Goal: Task Accomplishment & Management: Manage account settings

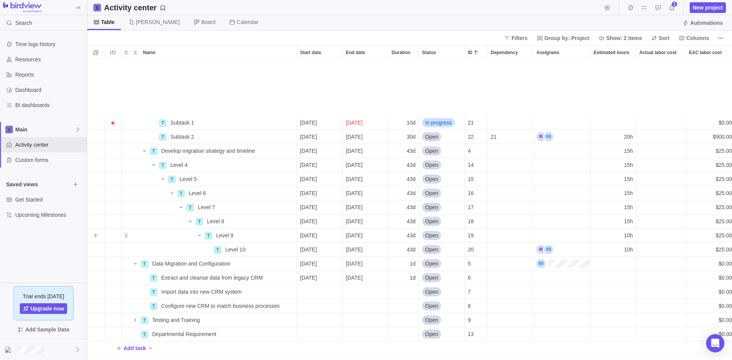
scroll to position [295, 639]
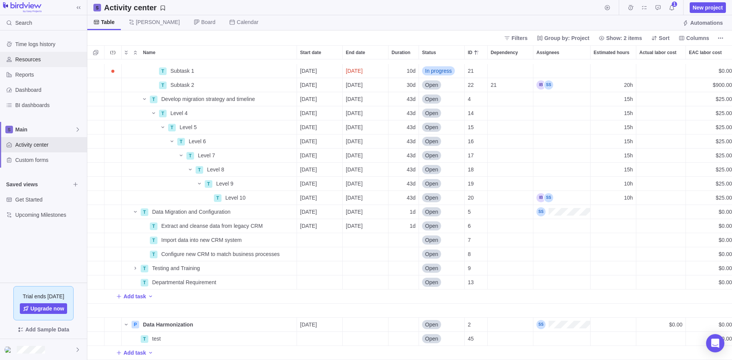
click at [37, 56] on span "Resources" at bounding box center [49, 60] width 69 height 8
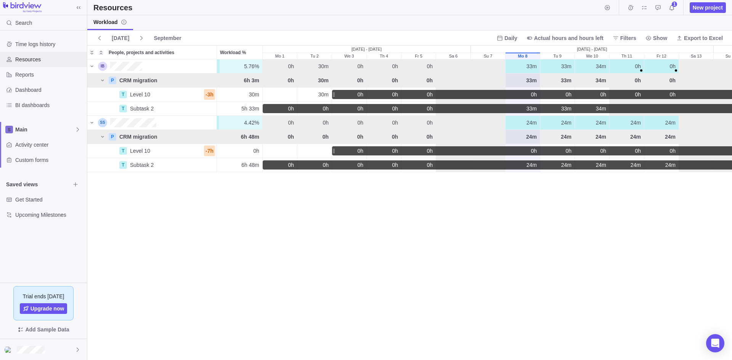
scroll to position [295, 639]
click at [104, 67] on div "People, projects and activities" at bounding box center [102, 66] width 9 height 9
click at [33, 144] on span "Activity center" at bounding box center [49, 145] width 69 height 8
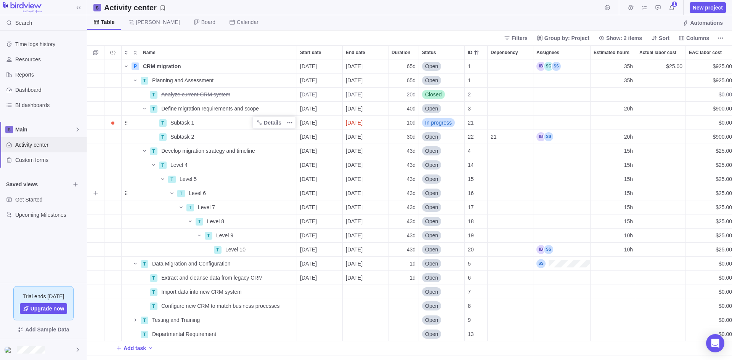
scroll to position [295, 639]
click at [275, 248] on span "Details" at bounding box center [273, 250] width 18 height 8
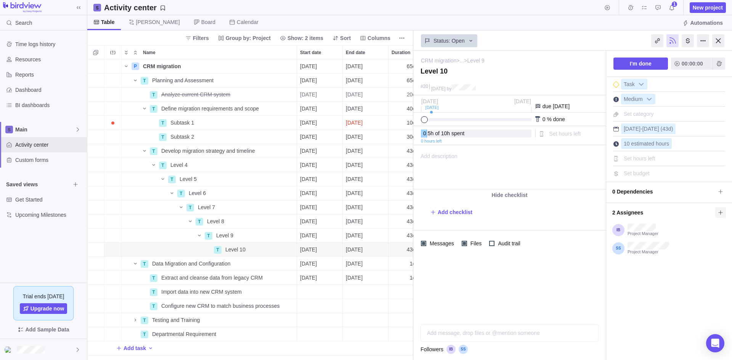
click at [723, 212] on icon at bounding box center [721, 213] width 6 height 6
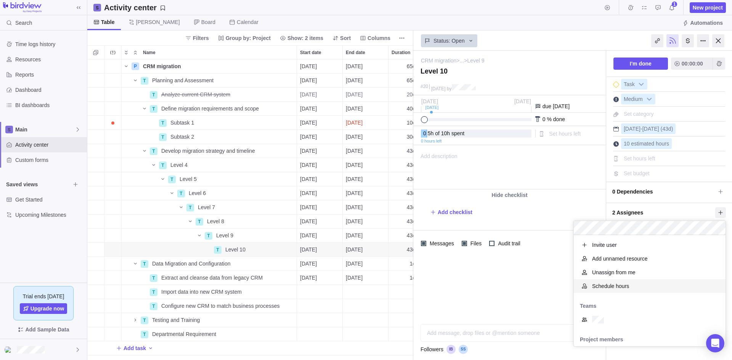
click at [621, 285] on span "Schedule hours" at bounding box center [610, 287] width 37 height 8
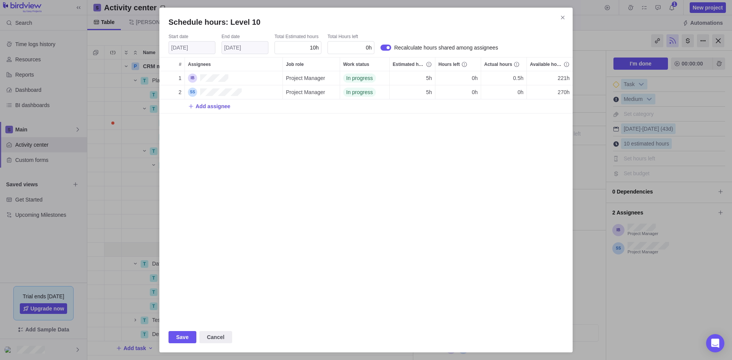
scroll to position [245, 408]
click at [429, 93] on span "5h" at bounding box center [429, 92] width 6 height 8
click at [435, 149] on div "Schedule hours: Level 10 Start date [DATE] End date [DATE] Total Estimated hour…" at bounding box center [366, 180] width 732 height 360
click at [564, 17] on icon "Close" at bounding box center [563, 17] width 6 height 6
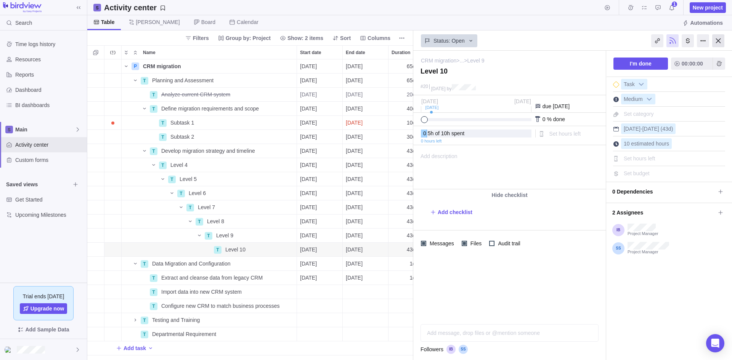
click at [718, 39] on div at bounding box center [718, 40] width 12 height 13
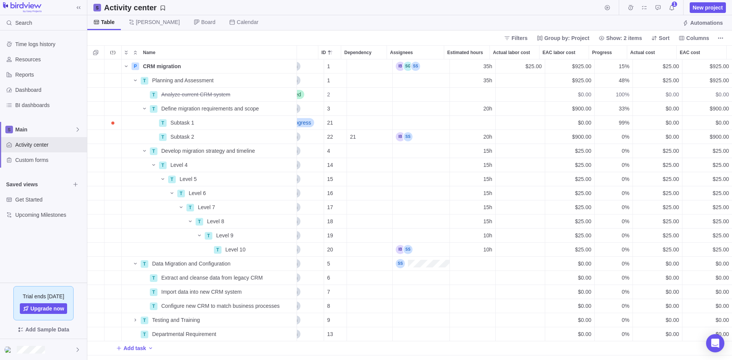
scroll to position [0, 100]
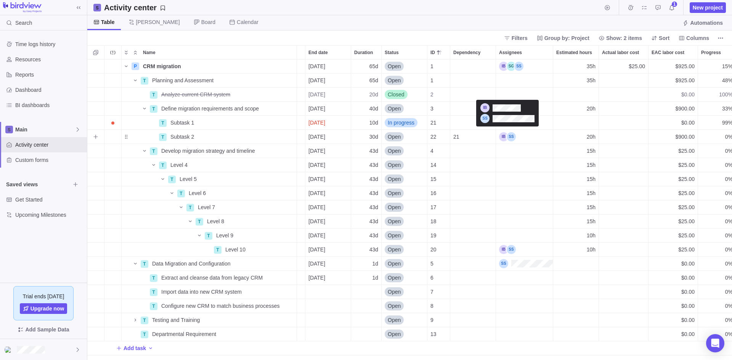
click at [514, 135] on div "Assignees" at bounding box center [507, 136] width 17 height 9
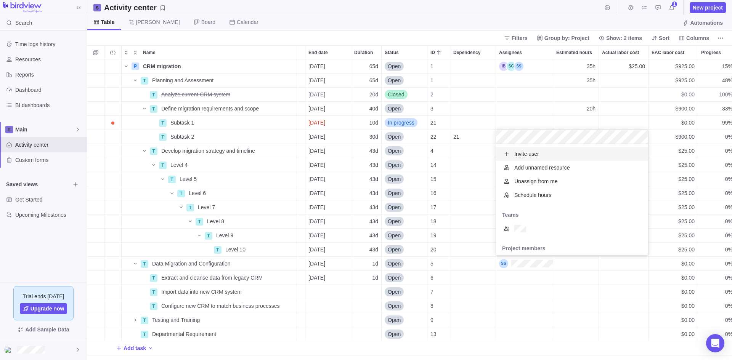
click at [538, 197] on span "Schedule hours" at bounding box center [532, 195] width 37 height 8
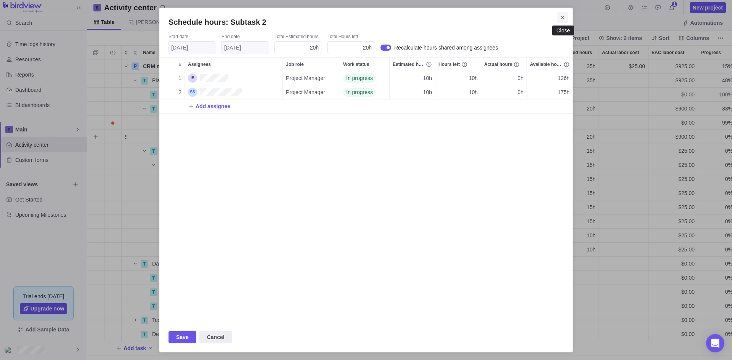
click at [564, 16] on icon "Close" at bounding box center [563, 17] width 6 height 6
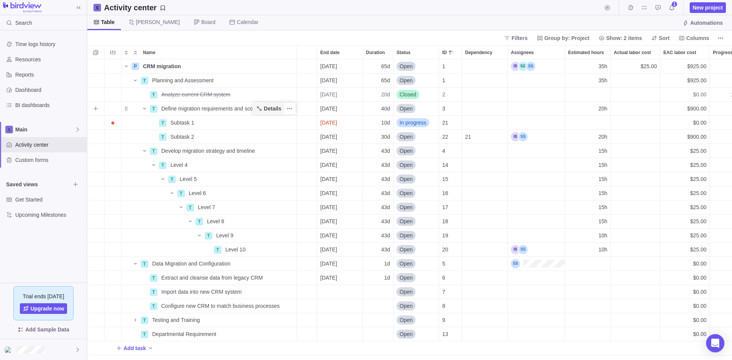
click at [269, 105] on span "Details" at bounding box center [273, 109] width 18 height 8
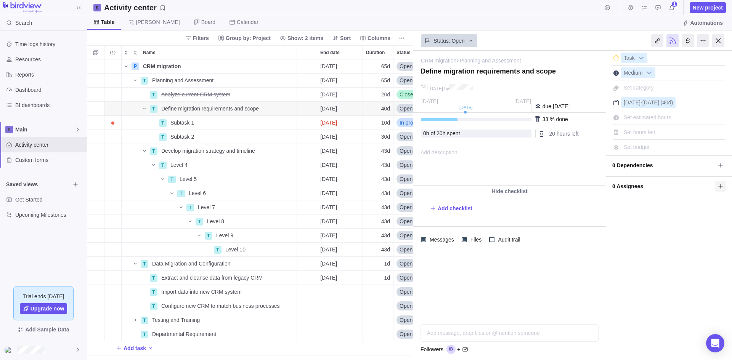
click at [721, 187] on icon at bounding box center [721, 186] width 6 height 6
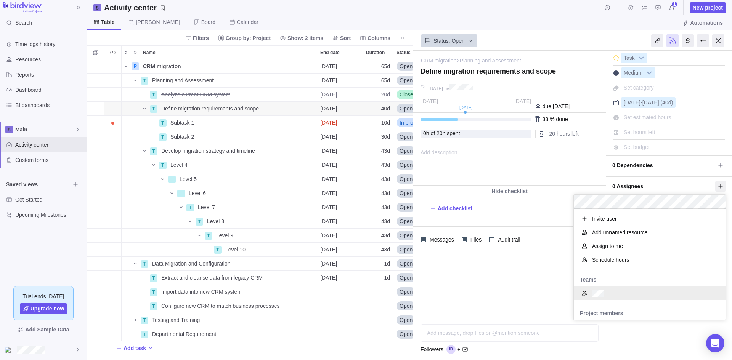
click at [656, 351] on div "CRM migration > Planning and Assessment — change Define migration requirements …" at bounding box center [572, 206] width 319 height 310
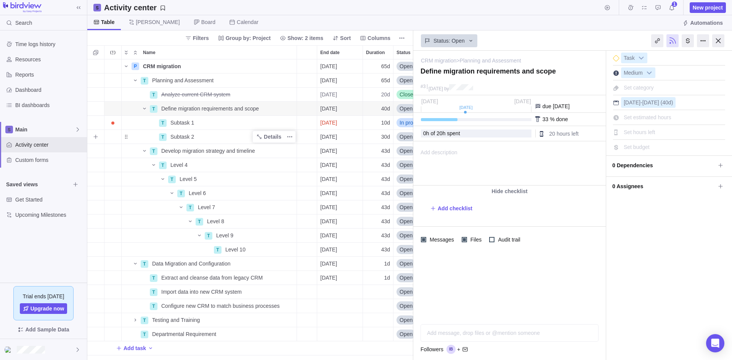
click at [213, 135] on div "Subtask 2" at bounding box center [231, 137] width 129 height 14
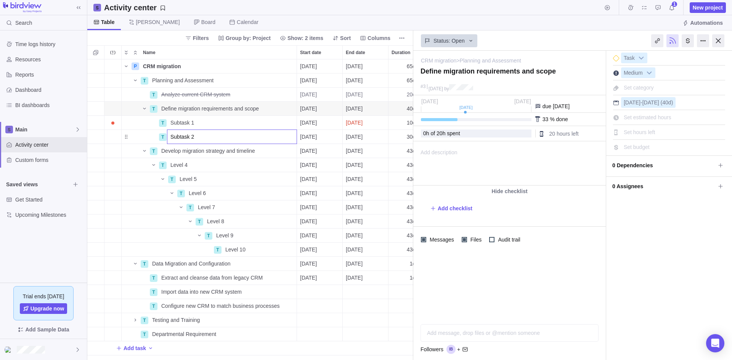
click at [721, 42] on body "Search Time logs history Resources Reports Dashboard BI dashboards Main Activit…" at bounding box center [366, 180] width 732 height 360
click at [721, 40] on div at bounding box center [718, 40] width 12 height 13
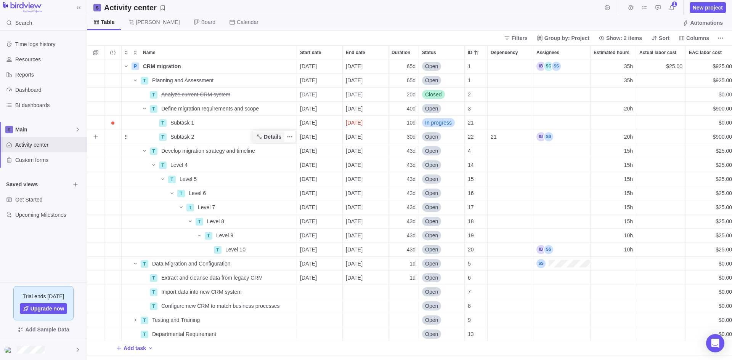
click at [273, 137] on span "Details" at bounding box center [273, 137] width 18 height 8
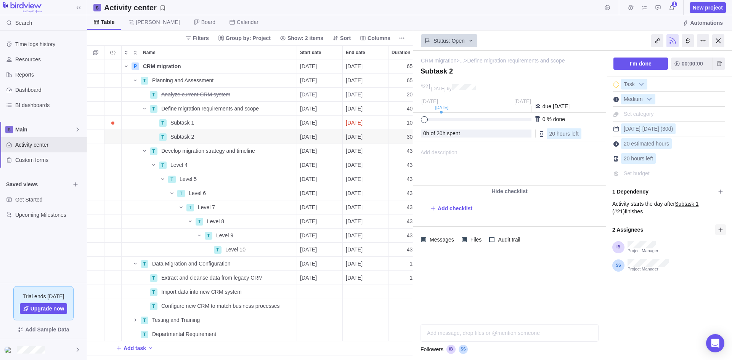
click at [720, 231] on icon at bounding box center [721, 230] width 6 height 6
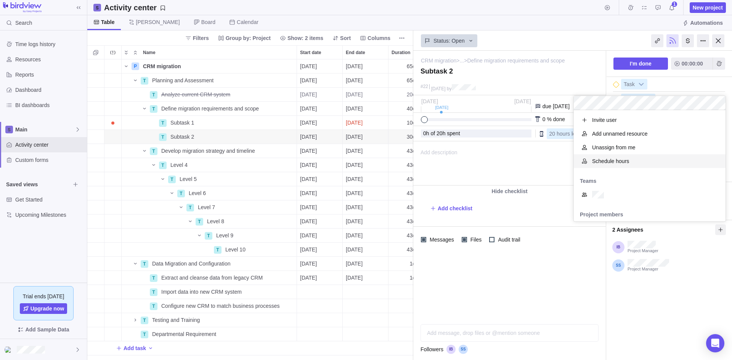
click at [612, 163] on span "Schedule hours" at bounding box center [610, 161] width 37 height 8
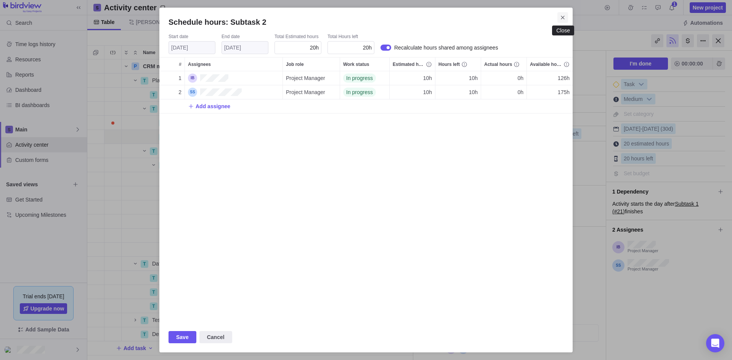
click at [564, 19] on icon "Close" at bounding box center [563, 17] width 6 height 6
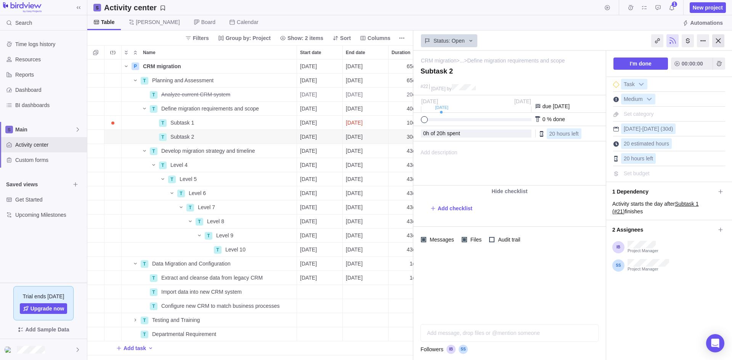
click at [718, 42] on div at bounding box center [718, 40] width 12 height 13
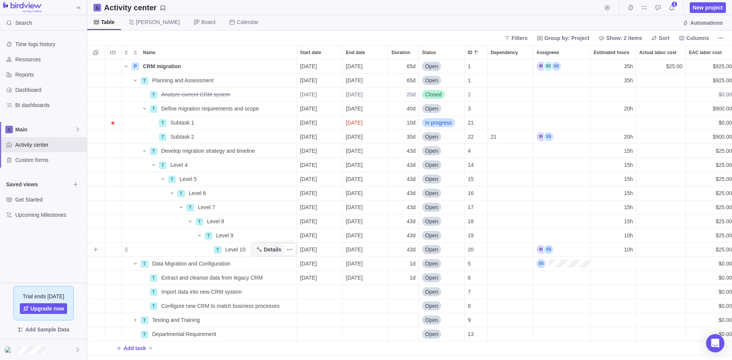
click at [273, 247] on span "Details" at bounding box center [273, 250] width 18 height 8
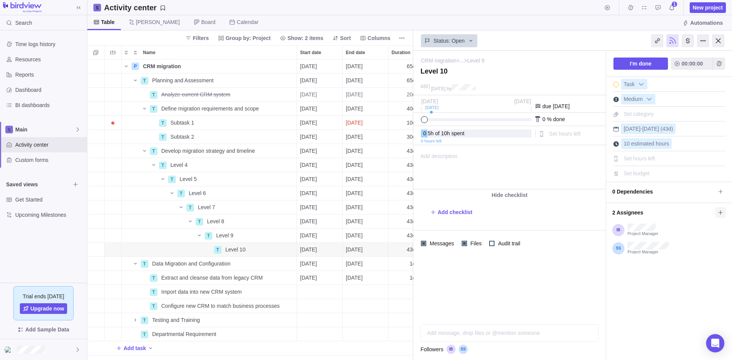
click at [720, 212] on icon at bounding box center [721, 213] width 6 height 6
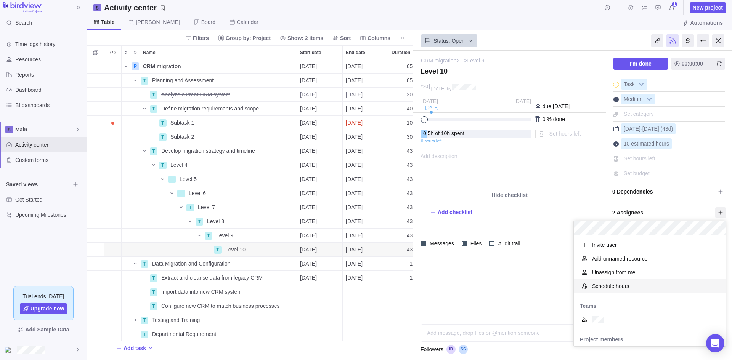
click at [634, 284] on div "Schedule hours" at bounding box center [650, 286] width 152 height 14
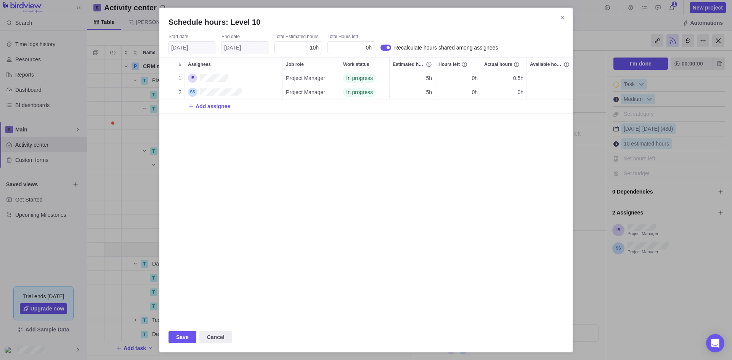
scroll to position [245, 408]
click at [563, 17] on icon "Close" at bounding box center [563, 17] width 6 height 6
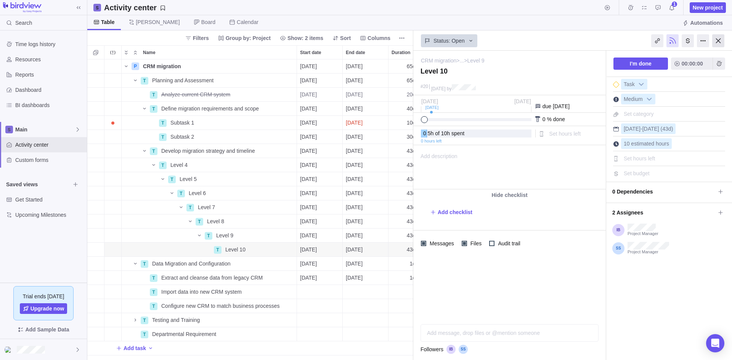
click at [722, 42] on div at bounding box center [718, 40] width 12 height 13
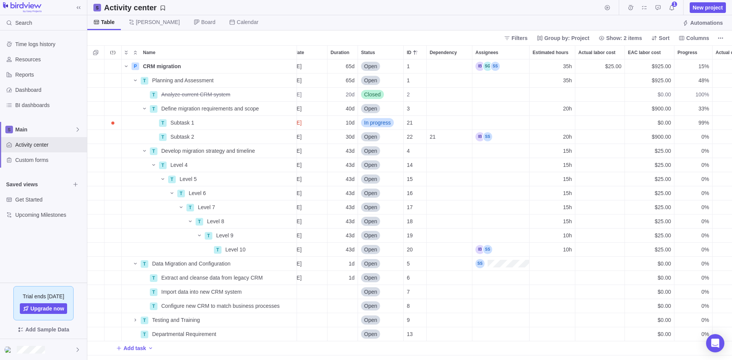
scroll to position [0, 71]
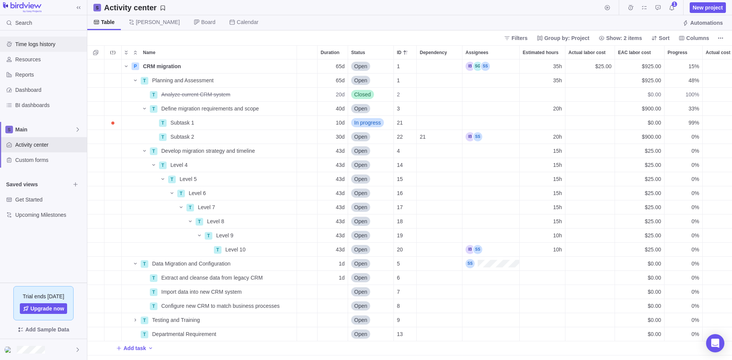
click at [50, 43] on span "Time logs history" at bounding box center [49, 44] width 69 height 8
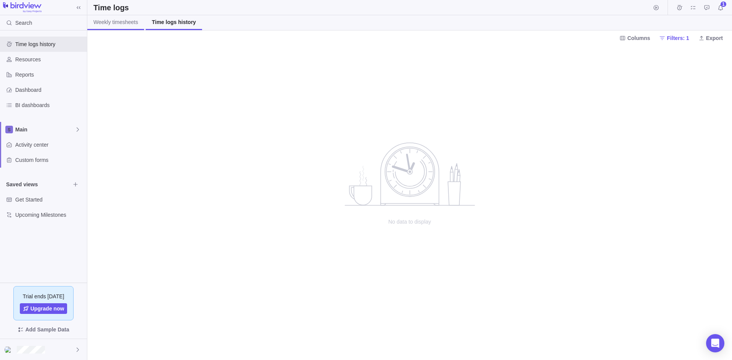
click at [120, 21] on span "Weekly timesheets" at bounding box center [115, 22] width 45 height 8
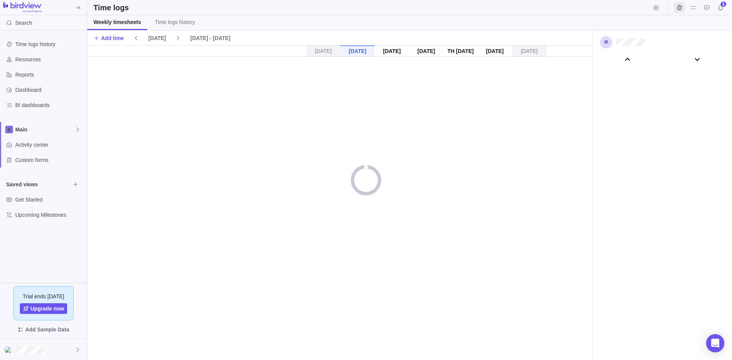
scroll to position [42491, 0]
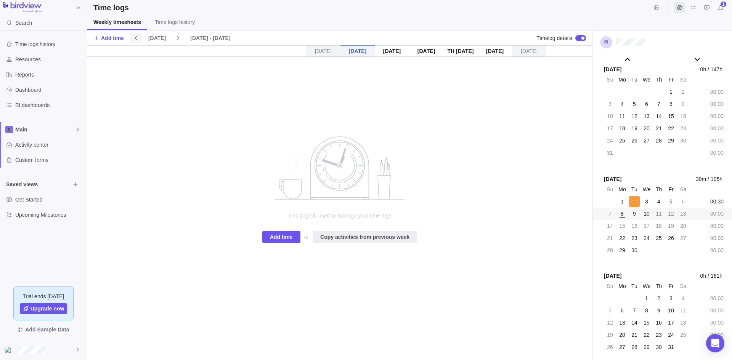
click at [135, 37] on icon at bounding box center [136, 38] width 6 height 6
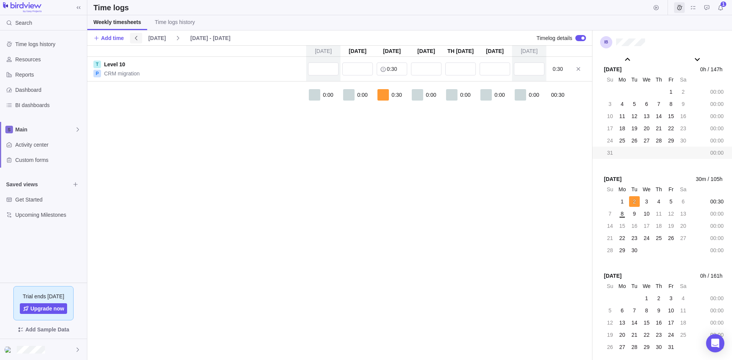
scroll to position [42481, 0]
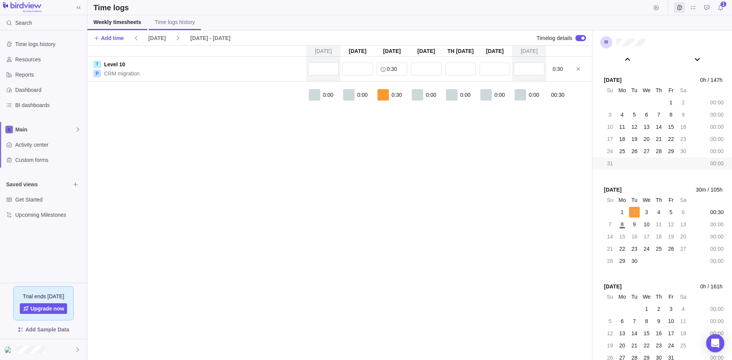
click at [169, 22] on span "Time logs history" at bounding box center [175, 22] width 40 height 8
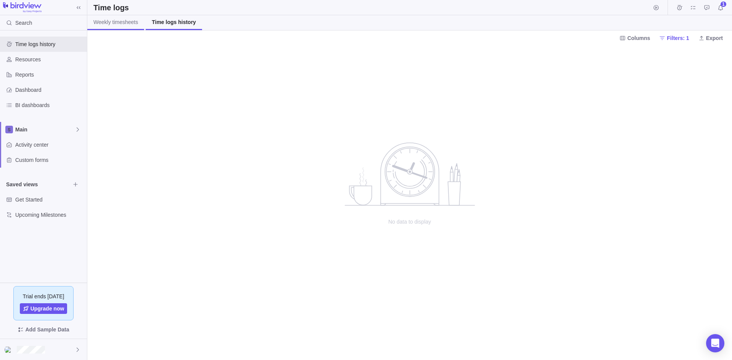
click at [116, 24] on span "Weekly timesheets" at bounding box center [115, 22] width 45 height 8
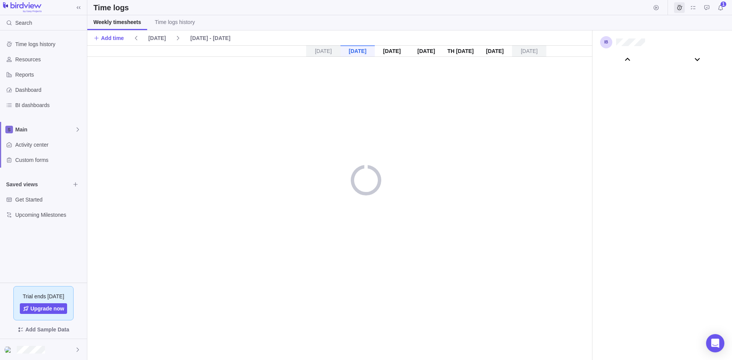
scroll to position [42491, 0]
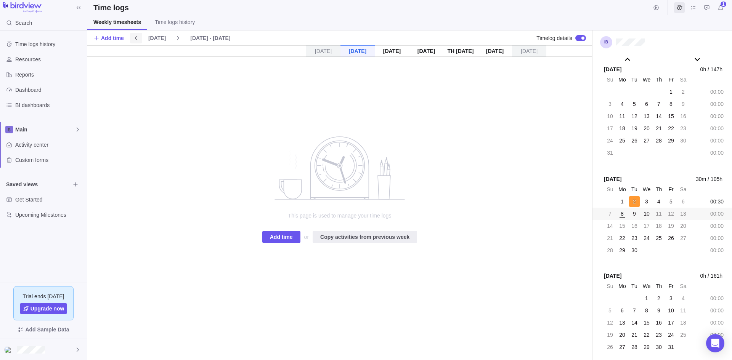
click at [135, 39] on icon at bounding box center [136, 38] width 2 height 4
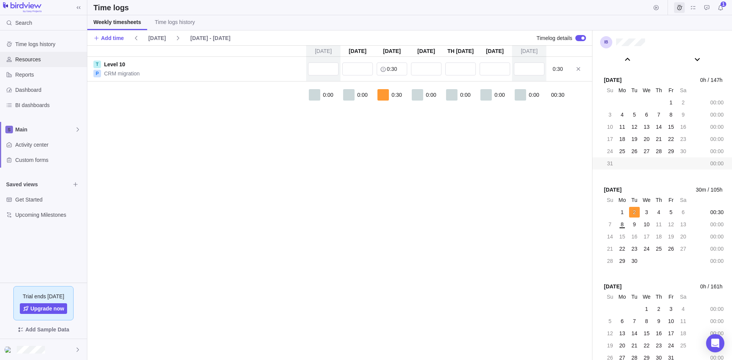
click at [32, 61] on span "Resources" at bounding box center [49, 60] width 69 height 8
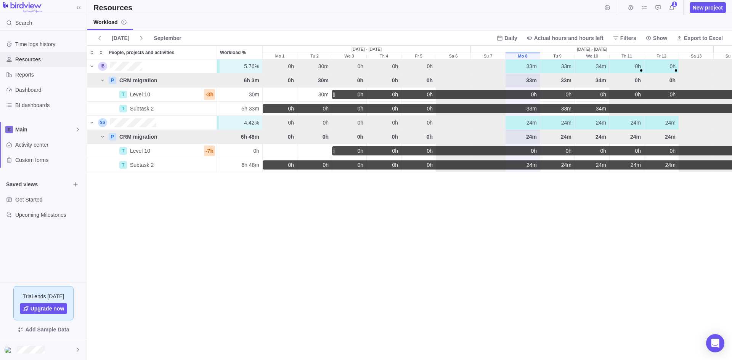
scroll to position [295, 639]
click at [36, 145] on span "Activity center" at bounding box center [49, 145] width 69 height 8
